Goal: Information Seeking & Learning: Learn about a topic

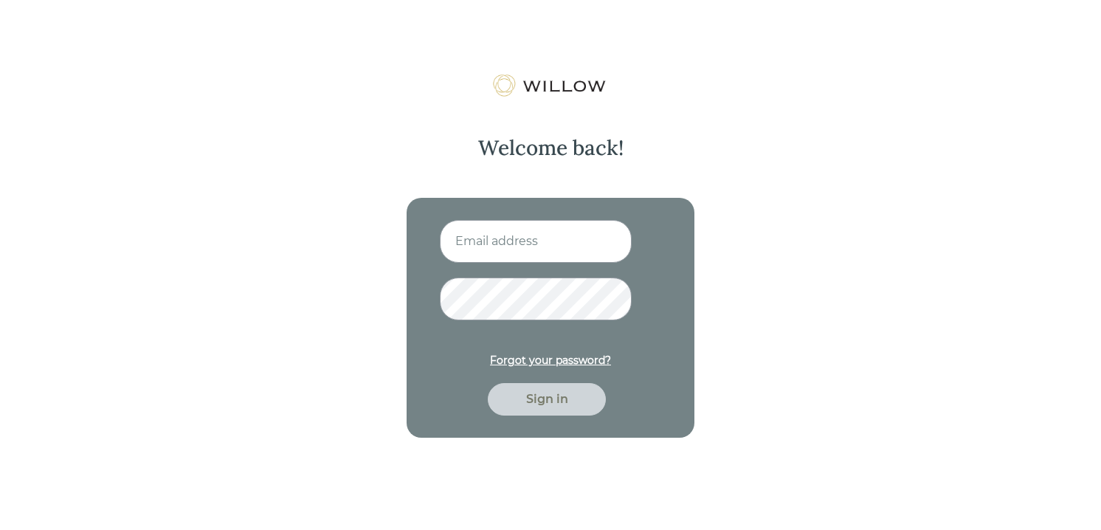
click at [523, 247] on input at bounding box center [536, 241] width 192 height 43
type input "[EMAIL_ADDRESS][DOMAIN_NAME]"
click at [586, 396] on div "Sign in" at bounding box center [547, 399] width 84 height 18
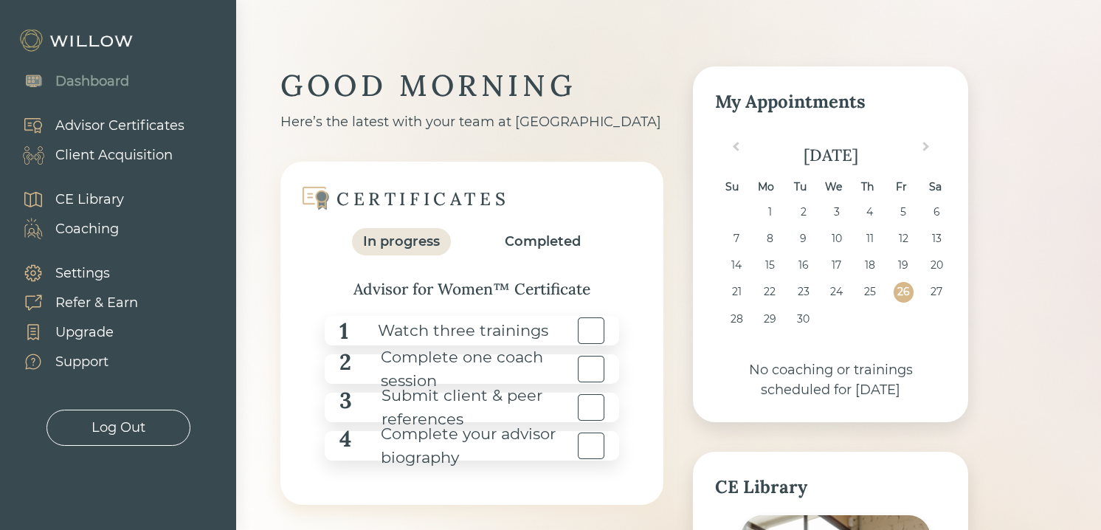
click at [116, 202] on div "CE Library" at bounding box center [89, 200] width 69 height 20
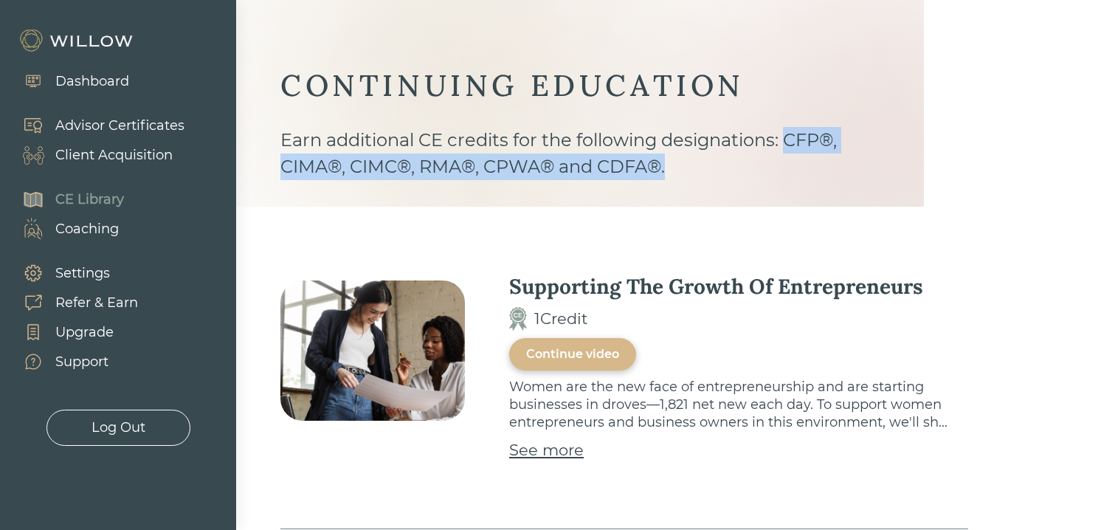
drag, startPoint x: 789, startPoint y: 145, endPoint x: 782, endPoint y: 170, distance: 26.2
click at [782, 170] on div "Earn additional CE credits for the following designations: CFP®, CIMA®, CIMC®, …" at bounding box center [580, 167] width 599 height 80
copy div "CFP®, CIMA®, CIMC®, RMA®, CPWA® and CDFA®."
